Goal: Task Accomplishment & Management: Use online tool/utility

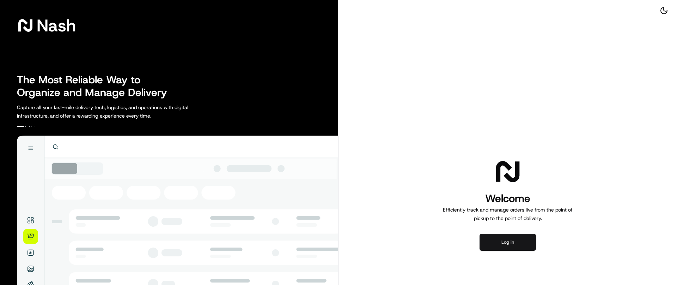
click at [507, 241] on button "Log in" at bounding box center [508, 242] width 56 height 17
